Goal: Find specific page/section: Find specific page/section

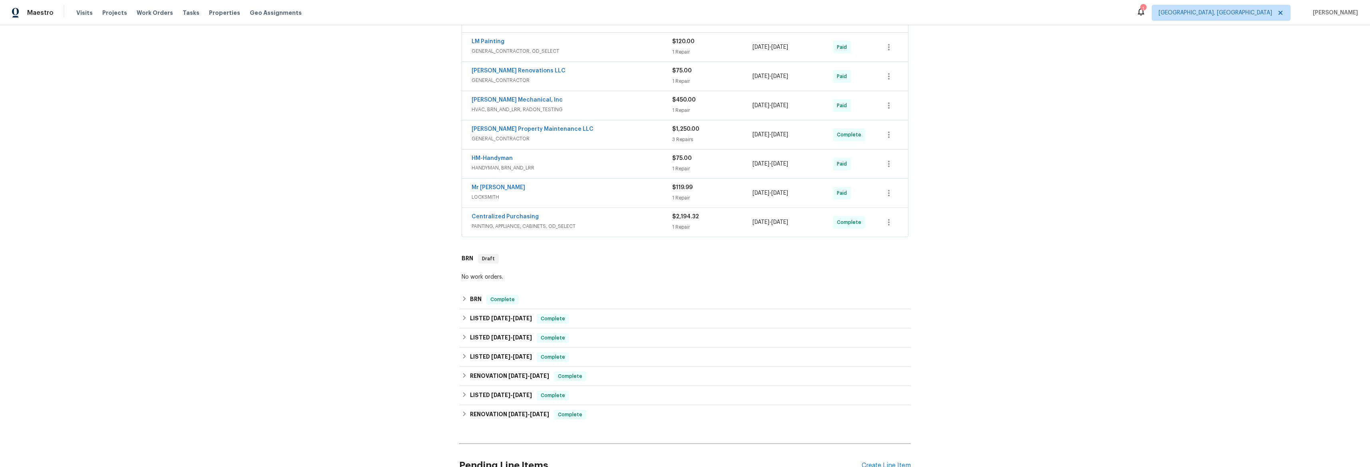
scroll to position [180, 0]
click at [459, 296] on div "BRN Complete" at bounding box center [685, 294] width 452 height 19
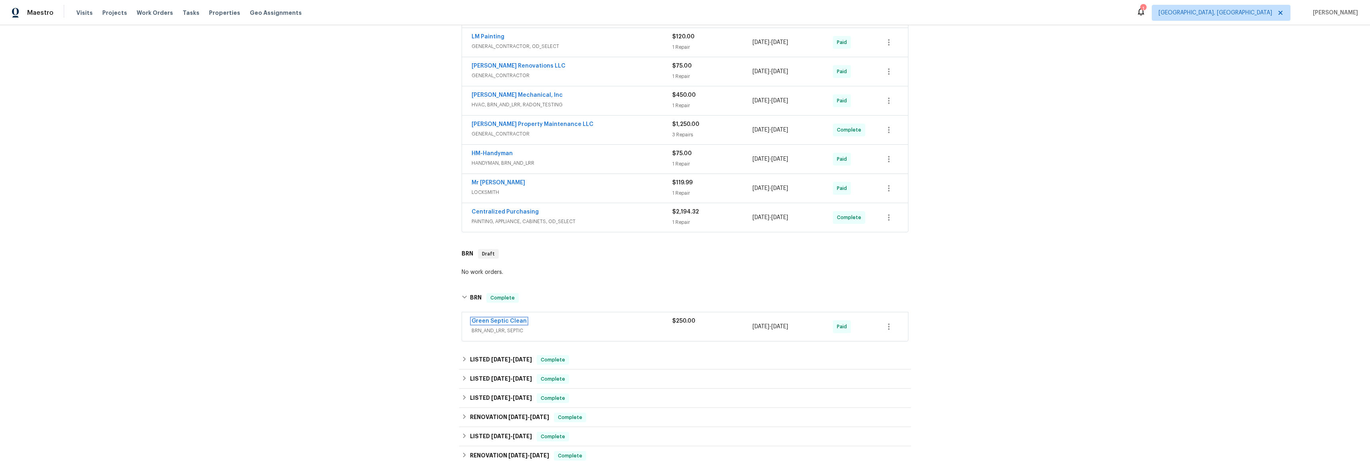
click at [498, 322] on link "Green Septic Clean" at bounding box center [499, 321] width 55 height 6
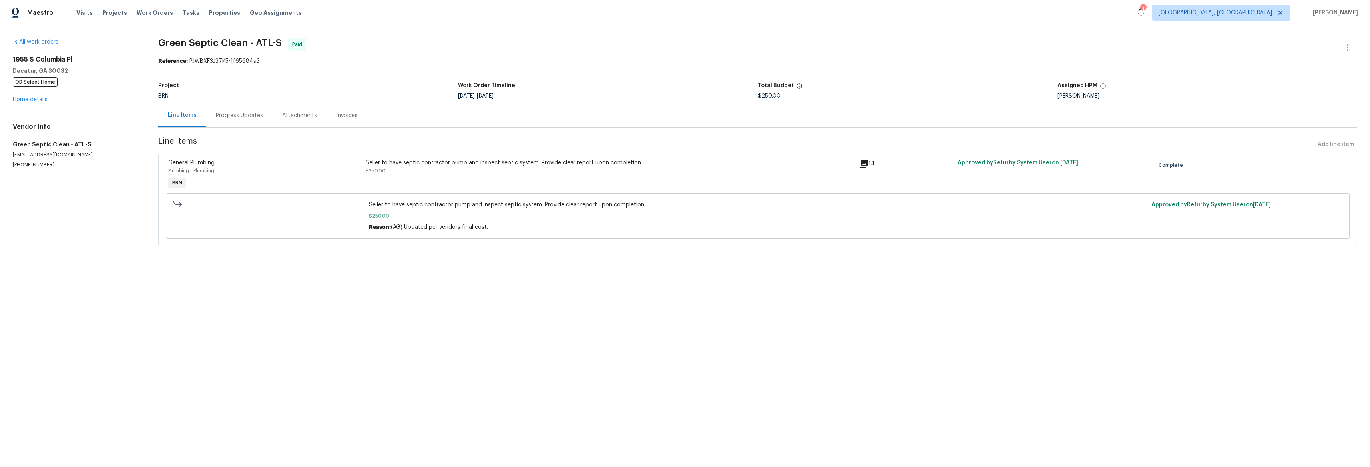
click at [336, 116] on div "Invoices" at bounding box center [347, 115] width 22 height 8
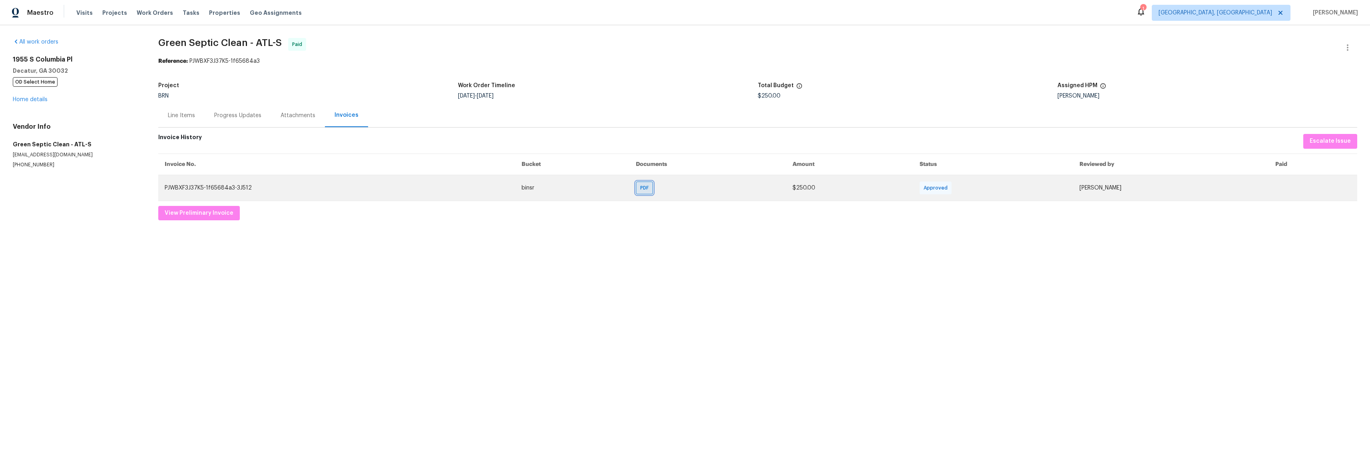
click at [636, 187] on div "PDF" at bounding box center [644, 187] width 17 height 13
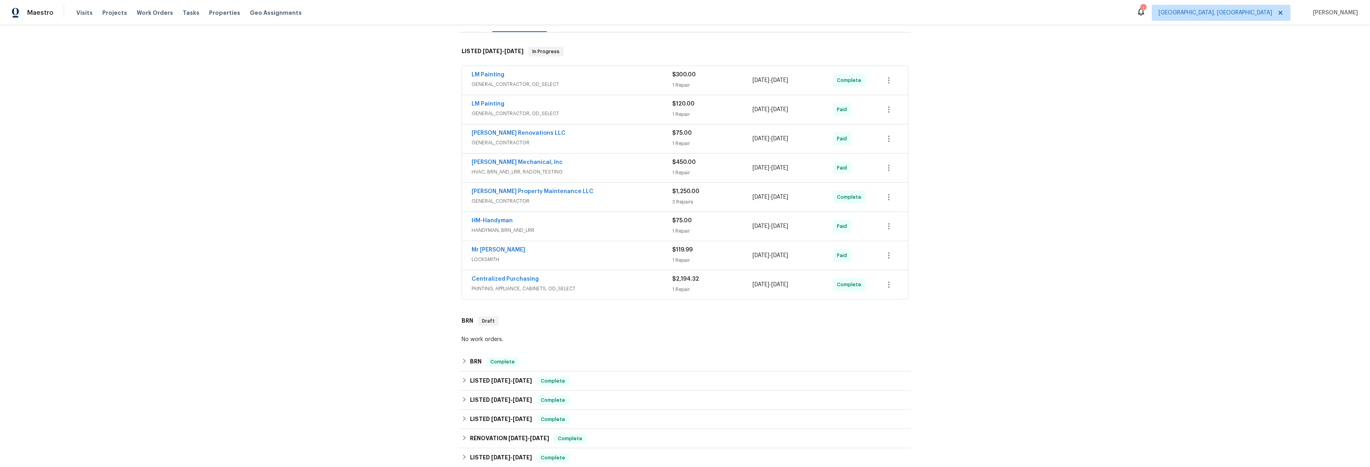
scroll to position [162, 0]
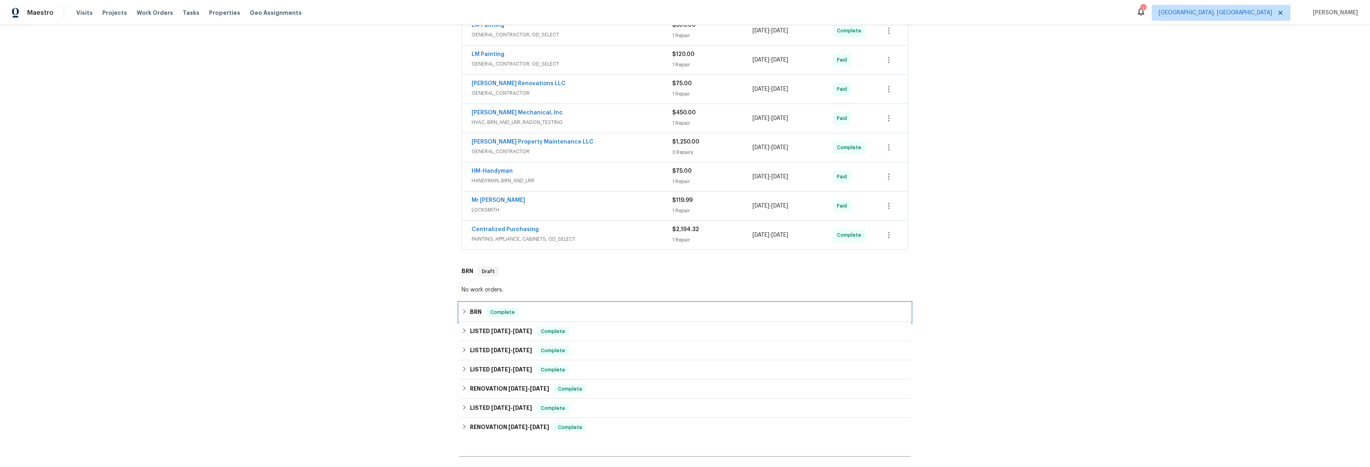
click at [462, 311] on icon at bounding box center [465, 312] width 6 height 6
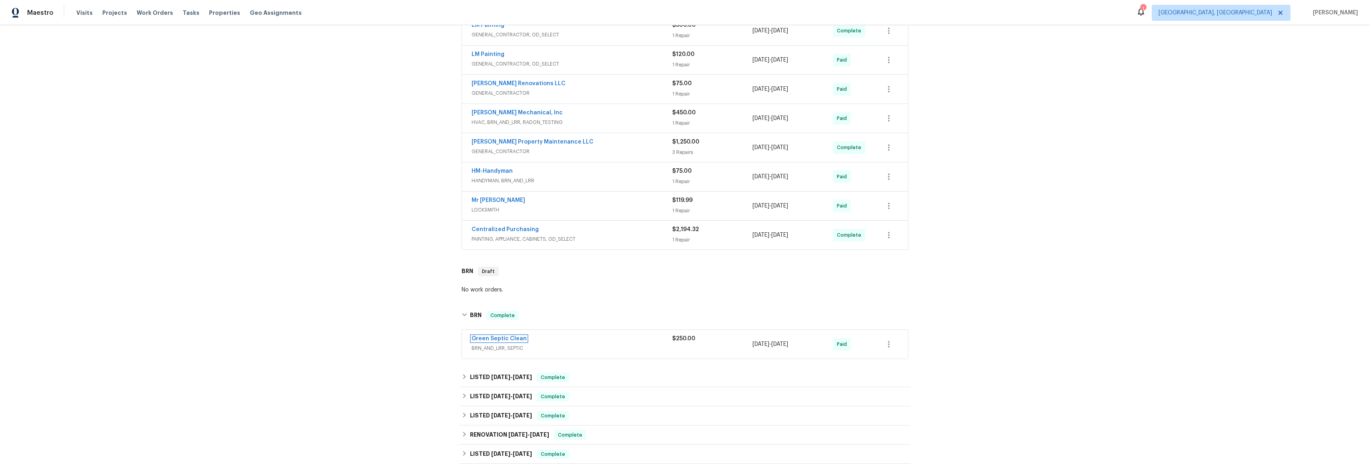
click at [491, 338] on link "Green Septic Clean" at bounding box center [499, 339] width 55 height 6
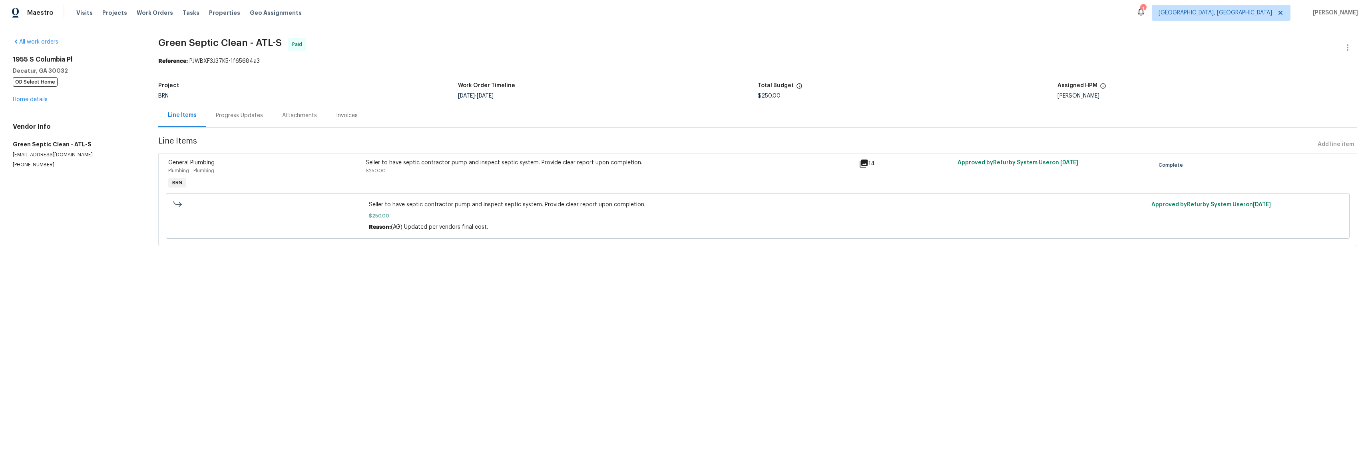
click at [862, 163] on icon at bounding box center [864, 163] width 8 height 8
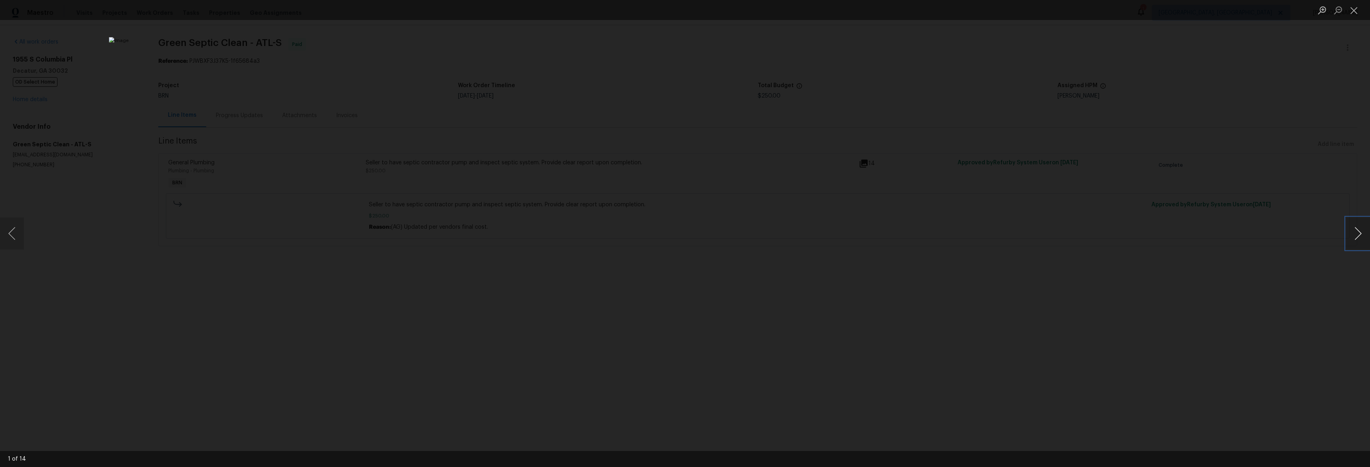
click at [1360, 233] on button "Next image" at bounding box center [1358, 233] width 24 height 32
click at [1359, 233] on button "Next image" at bounding box center [1358, 233] width 24 height 32
click at [1358, 233] on button "Next image" at bounding box center [1358, 233] width 24 height 32
click at [1358, 232] on button "Next image" at bounding box center [1358, 233] width 24 height 32
click at [1358, 233] on button "Next image" at bounding box center [1358, 233] width 24 height 32
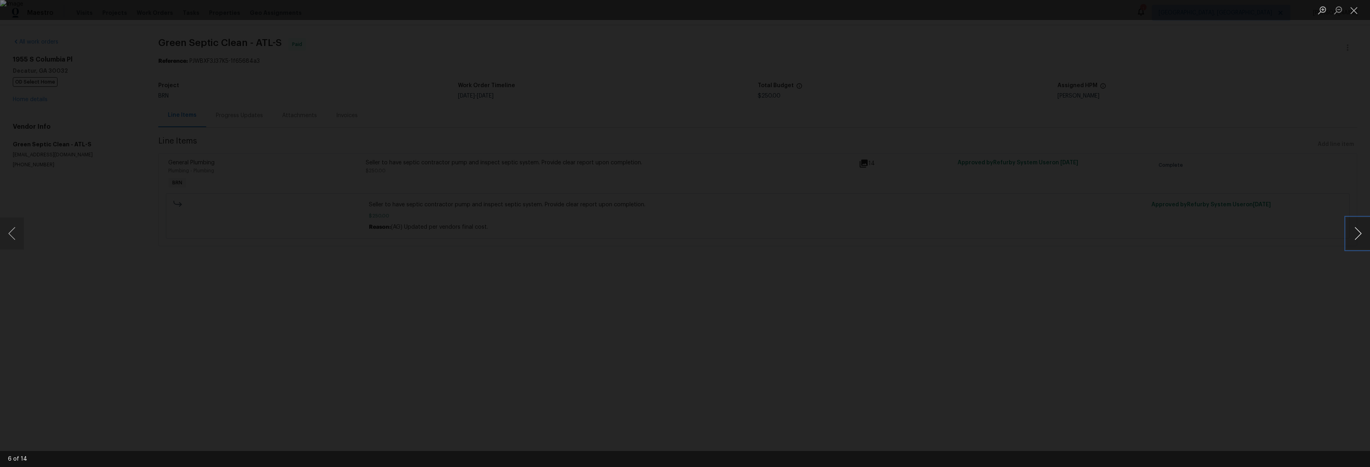
click at [1359, 233] on button "Next image" at bounding box center [1358, 233] width 24 height 32
click at [1358, 233] on button "Next image" at bounding box center [1358, 233] width 24 height 32
click at [1358, 232] on button "Next image" at bounding box center [1358, 233] width 24 height 32
click at [1358, 233] on button "Next image" at bounding box center [1358, 233] width 24 height 32
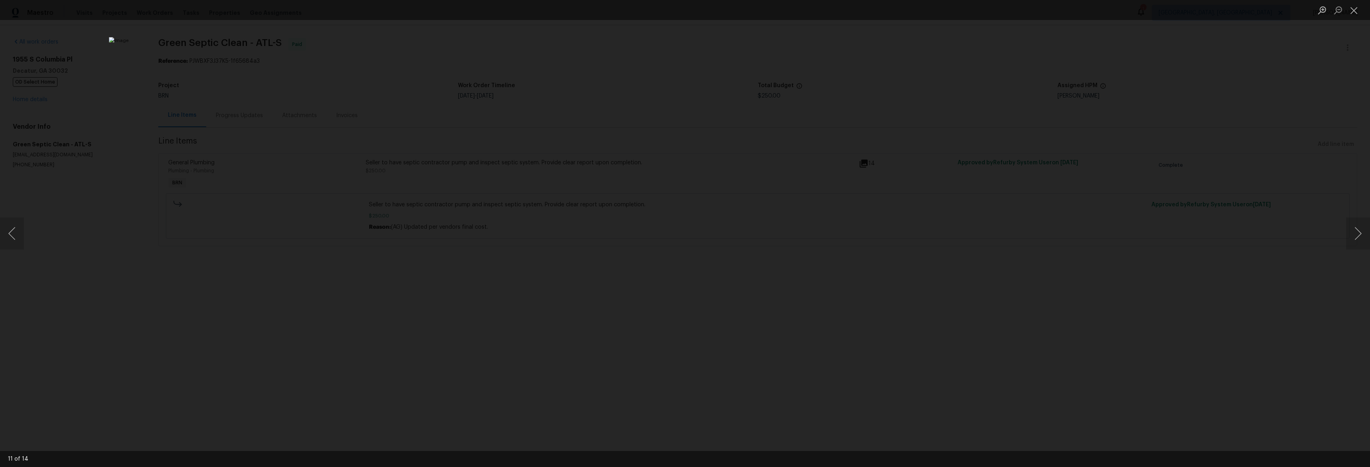
drag, startPoint x: 1237, startPoint y: 211, endPoint x: 1035, endPoint y: 207, distance: 201.9
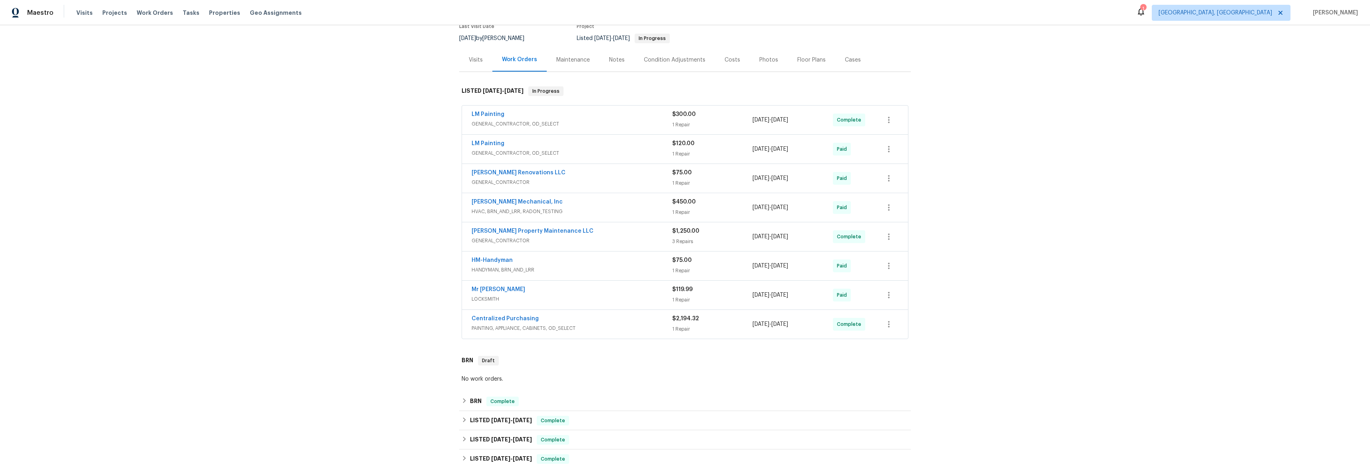
scroll to position [80, 0]
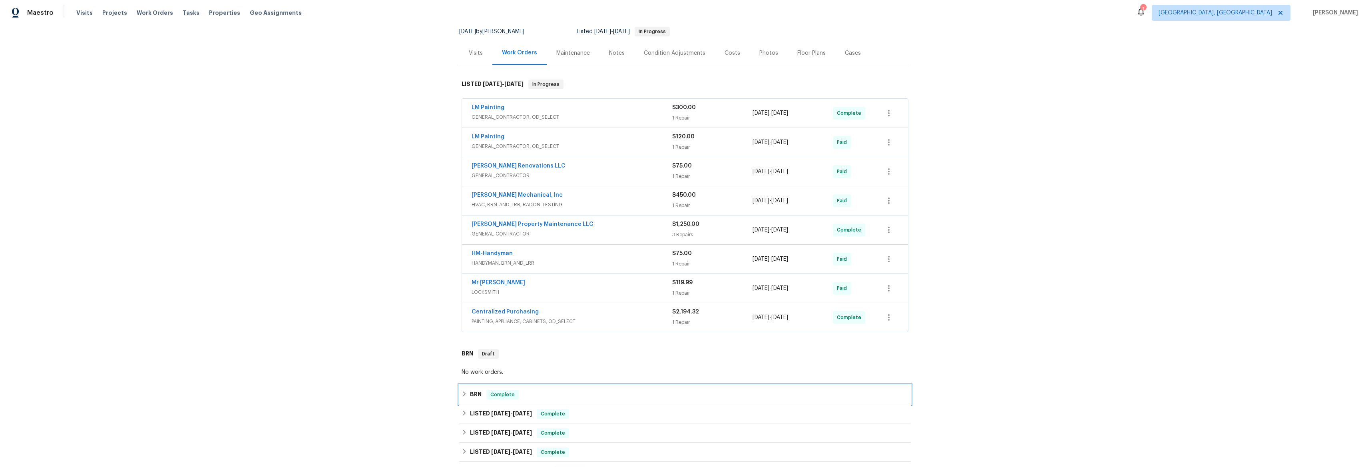
click at [462, 391] on icon at bounding box center [465, 394] width 6 height 6
click at [492, 418] on link "Green Septic Clean" at bounding box center [499, 421] width 55 height 6
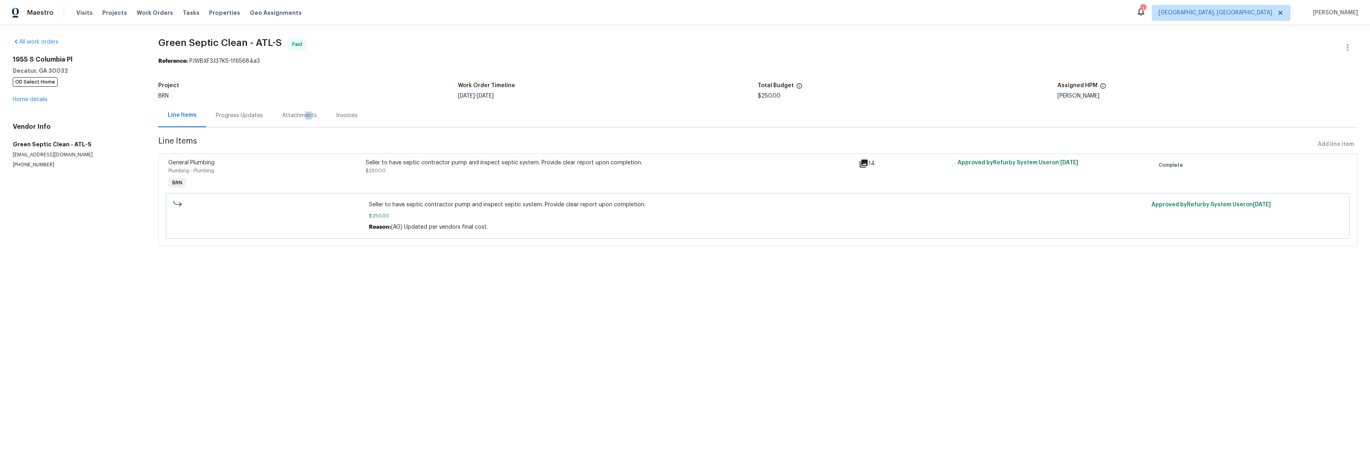
drag, startPoint x: 301, startPoint y: 117, endPoint x: 341, endPoint y: 120, distance: 39.7
click at [310, 119] on div "Attachments" at bounding box center [299, 115] width 35 height 8
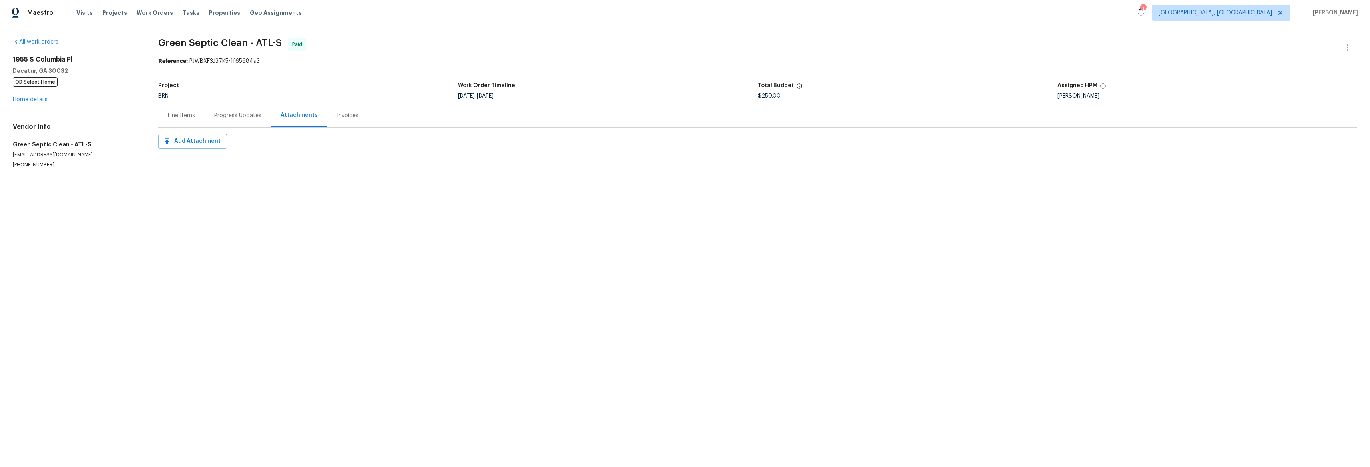
click at [352, 118] on div "Invoices" at bounding box center [348, 115] width 22 height 8
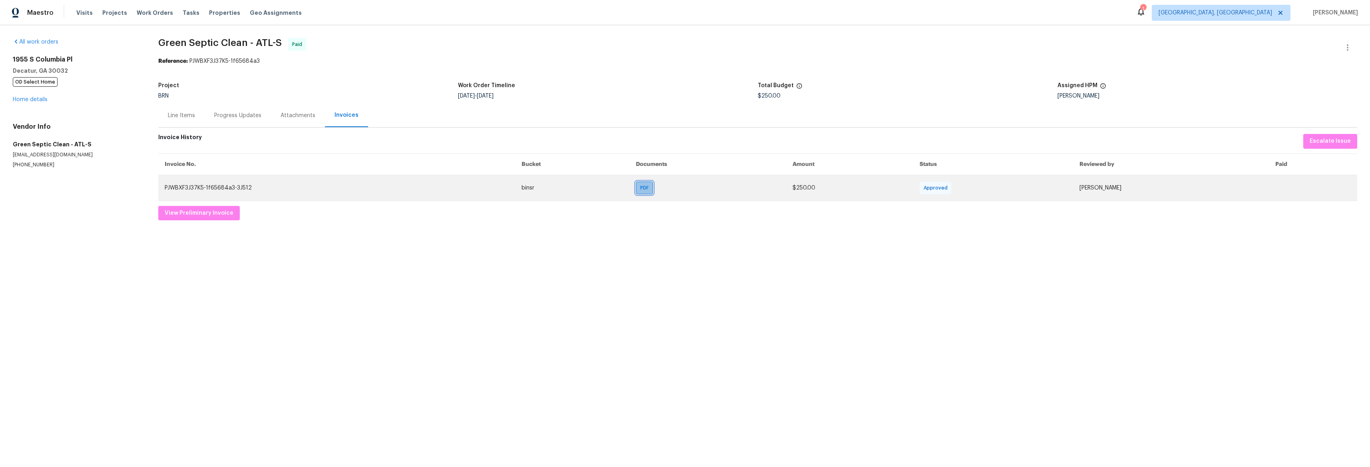
click at [636, 188] on div "PDF" at bounding box center [644, 187] width 17 height 13
